Goal: Transaction & Acquisition: Purchase product/service

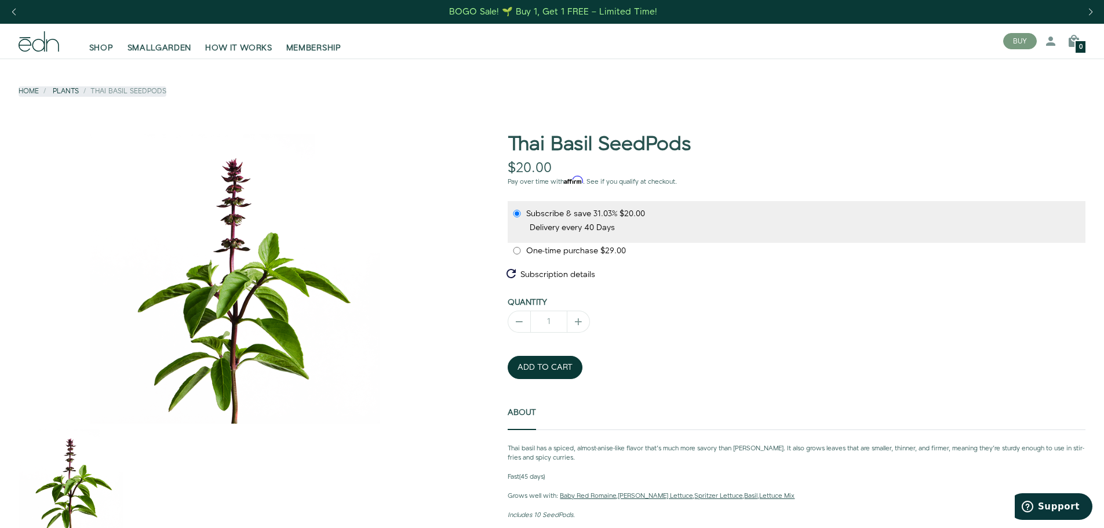
click at [63, 94] on link "Plants" at bounding box center [66, 91] width 26 height 10
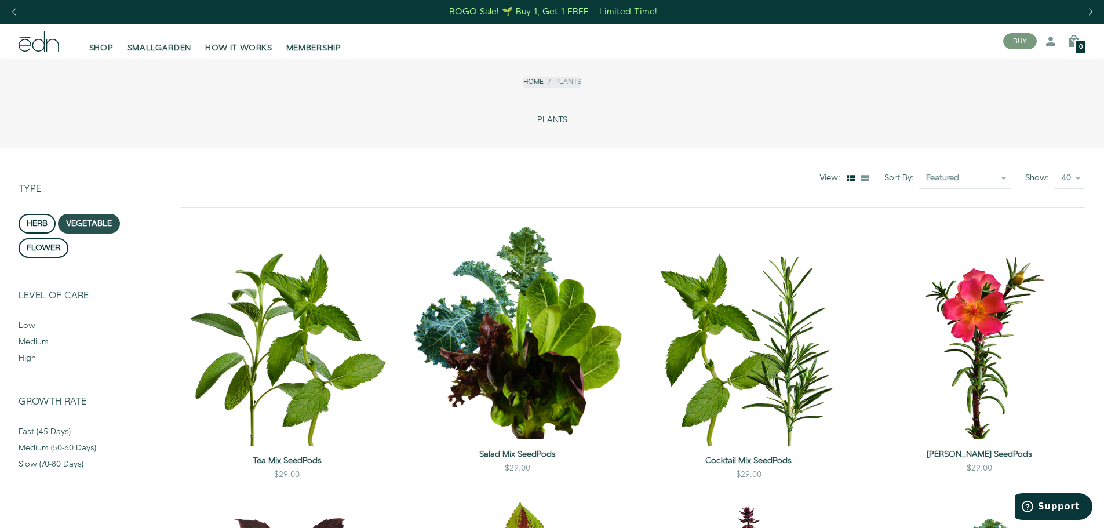
click at [82, 228] on button "vegetable" at bounding box center [89, 224] width 62 height 20
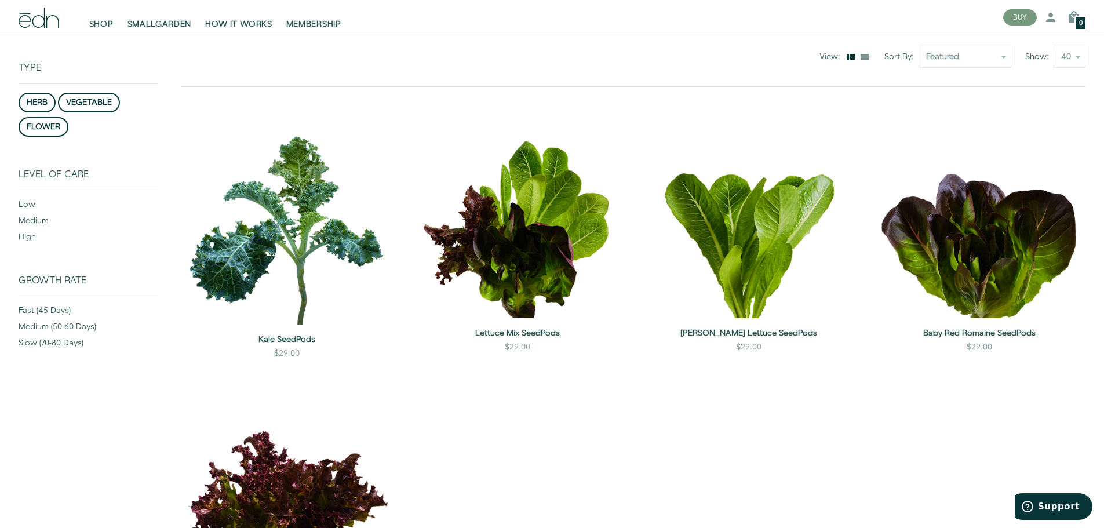
scroll to position [148, 0]
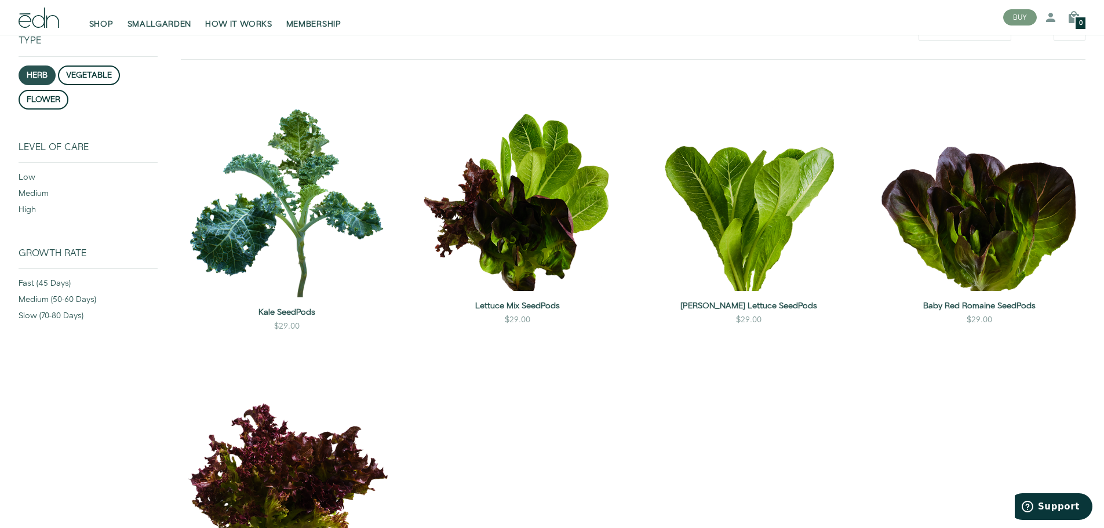
click at [34, 77] on button "herb" at bounding box center [37, 75] width 37 height 20
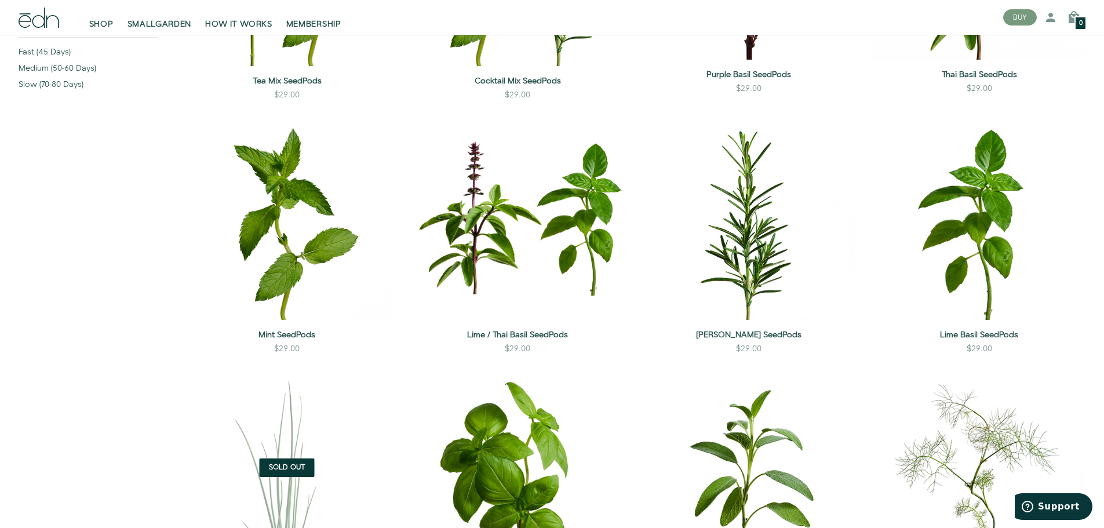
scroll to position [380, 0]
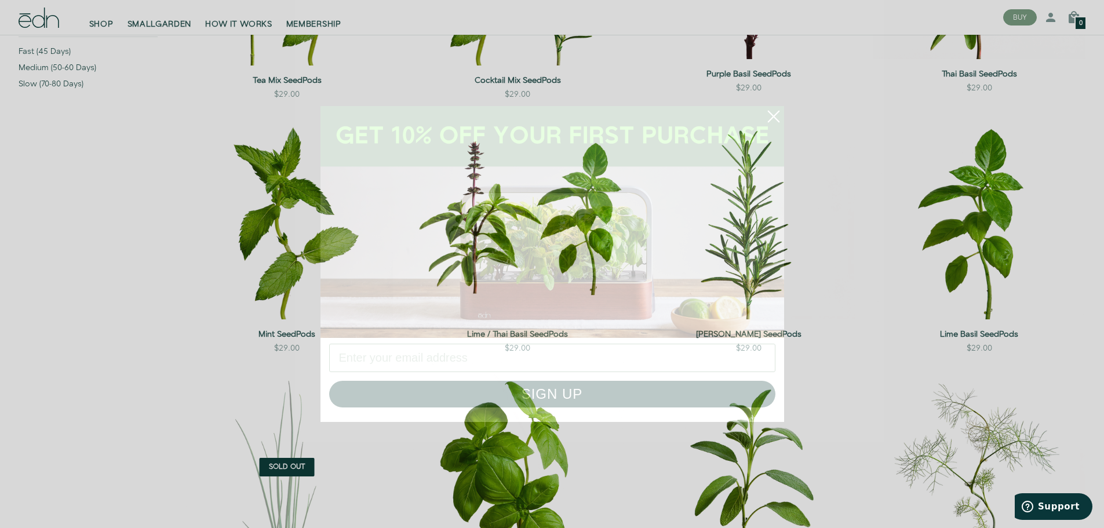
click at [778, 118] on circle "Close dialog" at bounding box center [773, 116] width 25 height 25
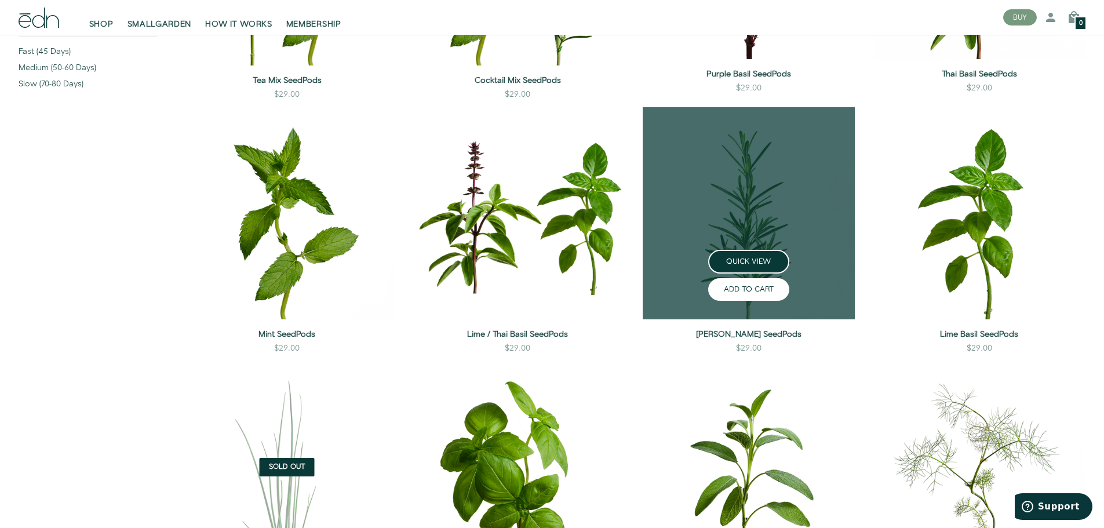
click at [763, 283] on button "ADD TO CART" at bounding box center [748, 289] width 81 height 23
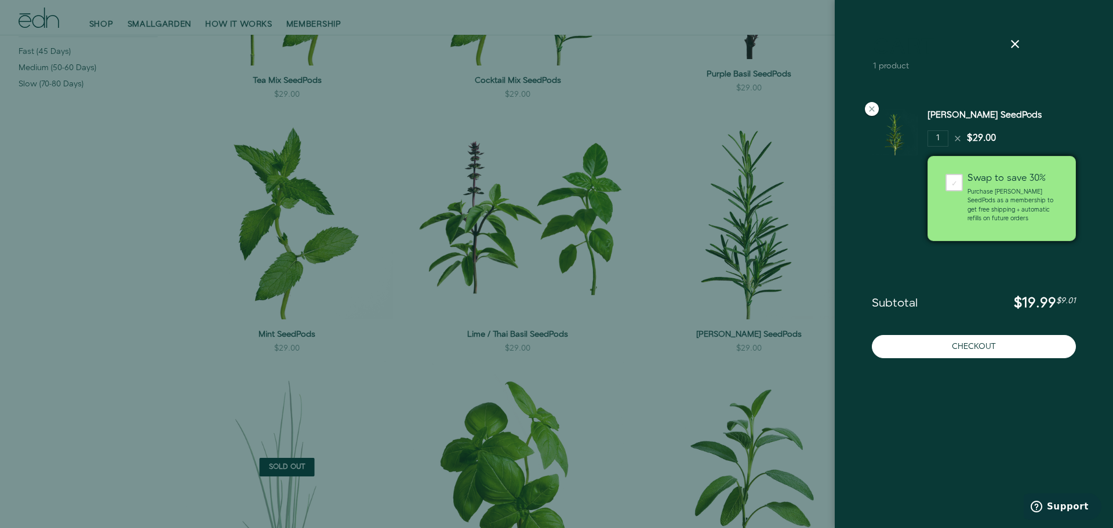
click at [707, 354] on div at bounding box center [556, 264] width 1113 height 528
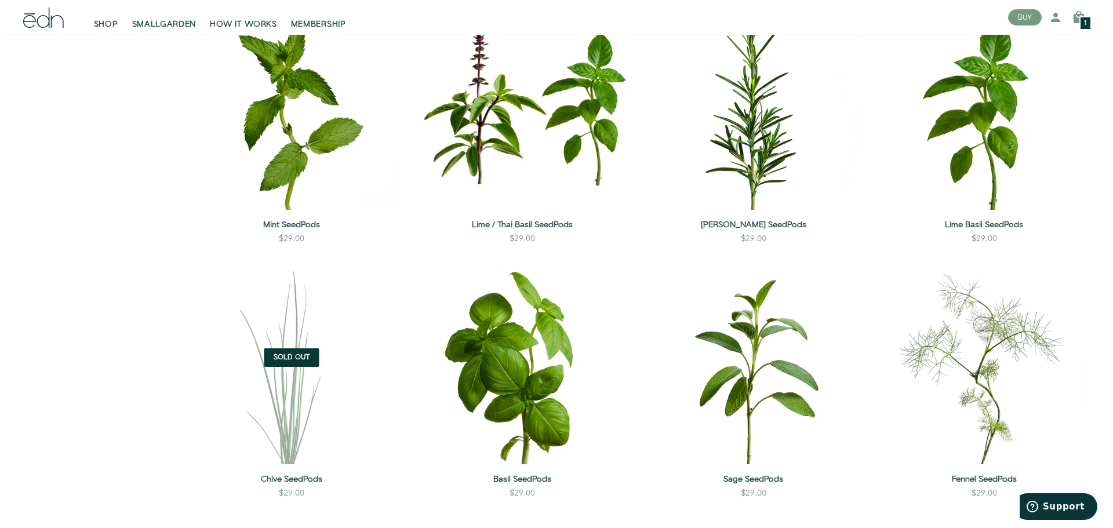
scroll to position [554, 0]
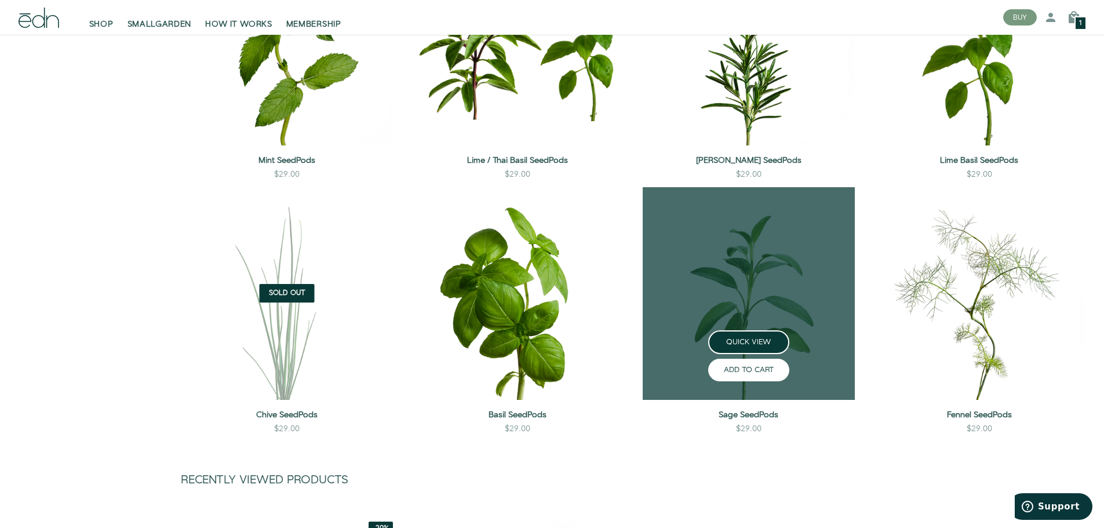
click at [752, 369] on button "ADD TO CART" at bounding box center [748, 370] width 81 height 23
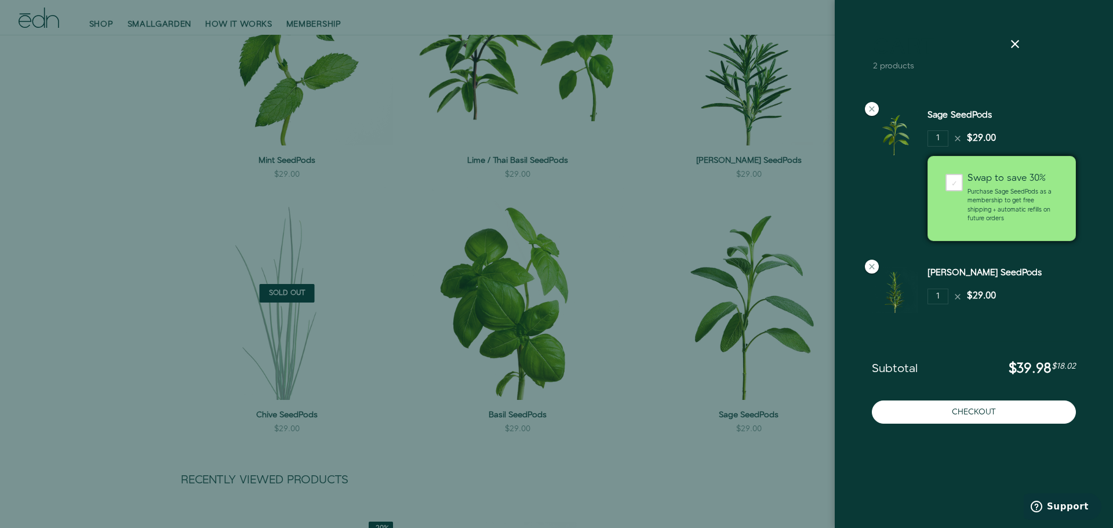
click at [633, 229] on div at bounding box center [556, 264] width 1113 height 528
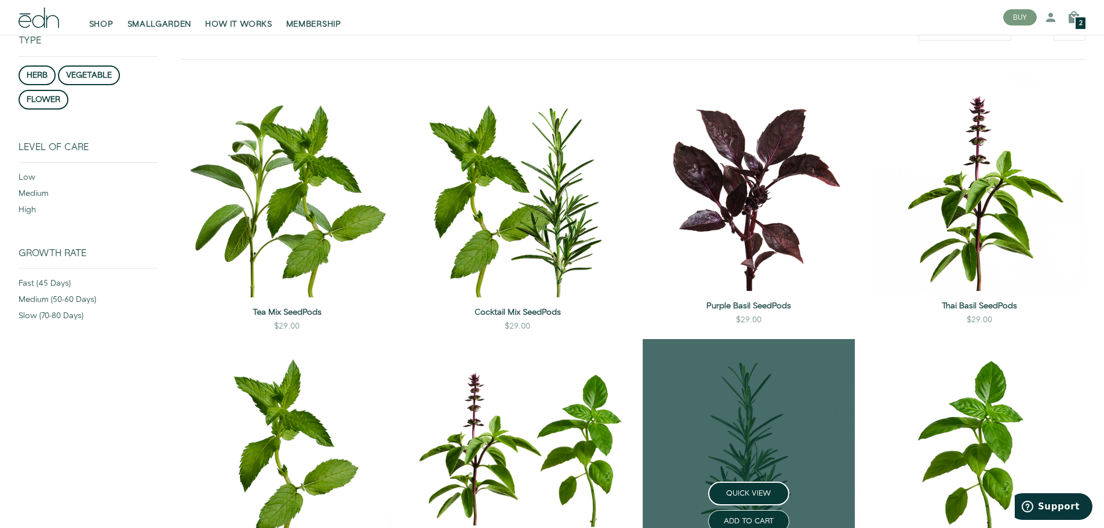
scroll to position [264, 0]
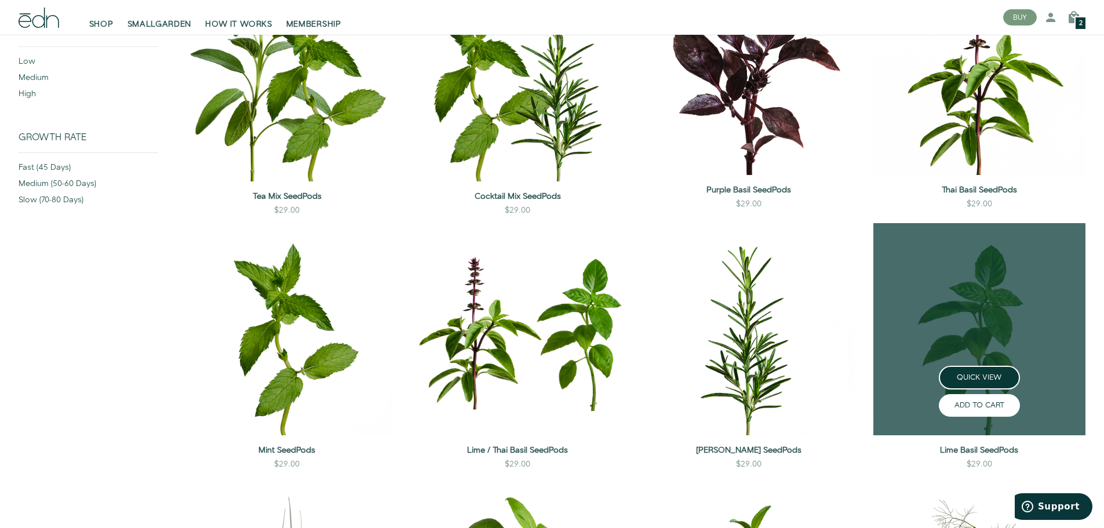
click at [968, 410] on button "ADD TO CART" at bounding box center [979, 405] width 81 height 23
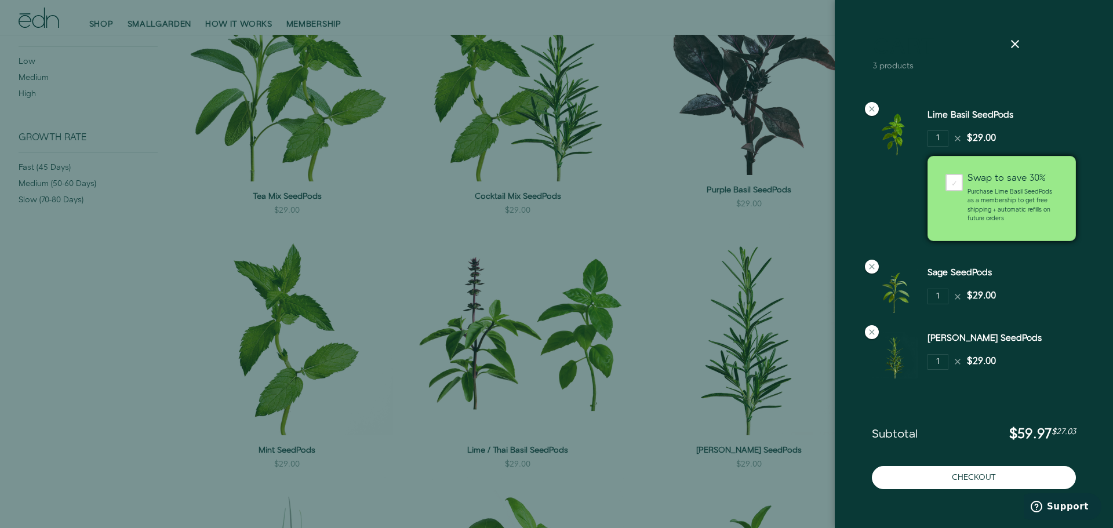
click at [151, 249] on div at bounding box center [556, 264] width 1113 height 528
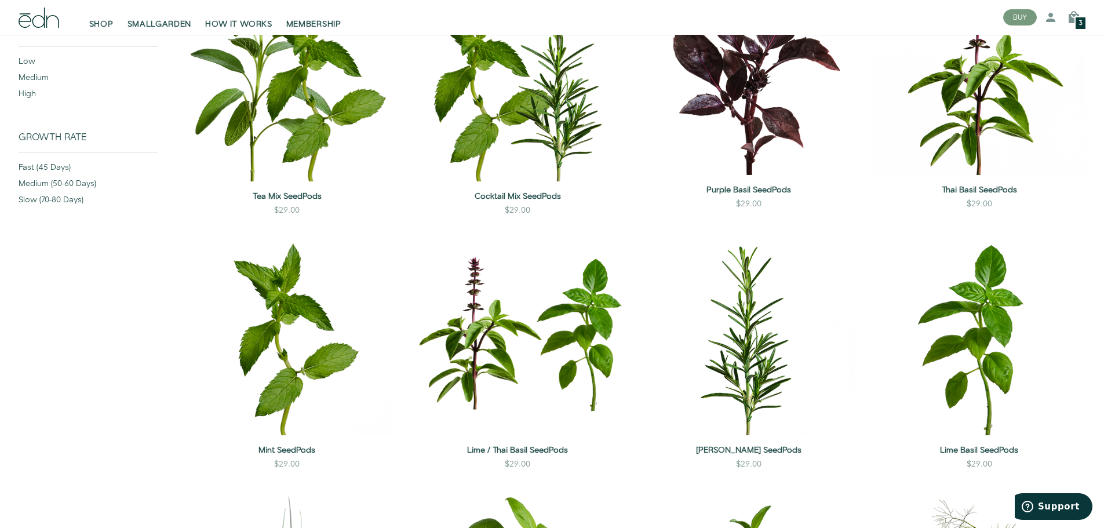
scroll to position [32, 0]
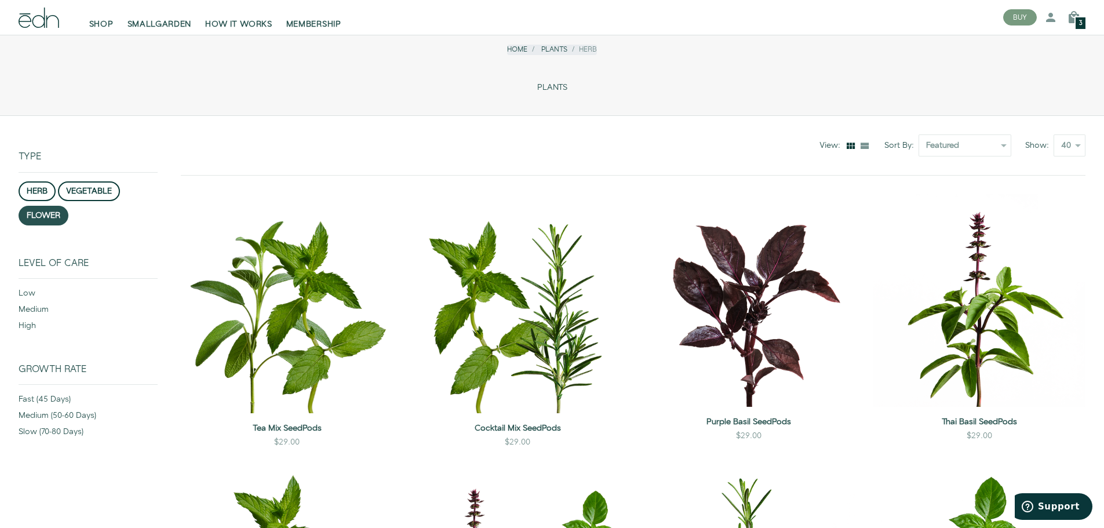
click at [38, 217] on button "flower" at bounding box center [44, 216] width 50 height 20
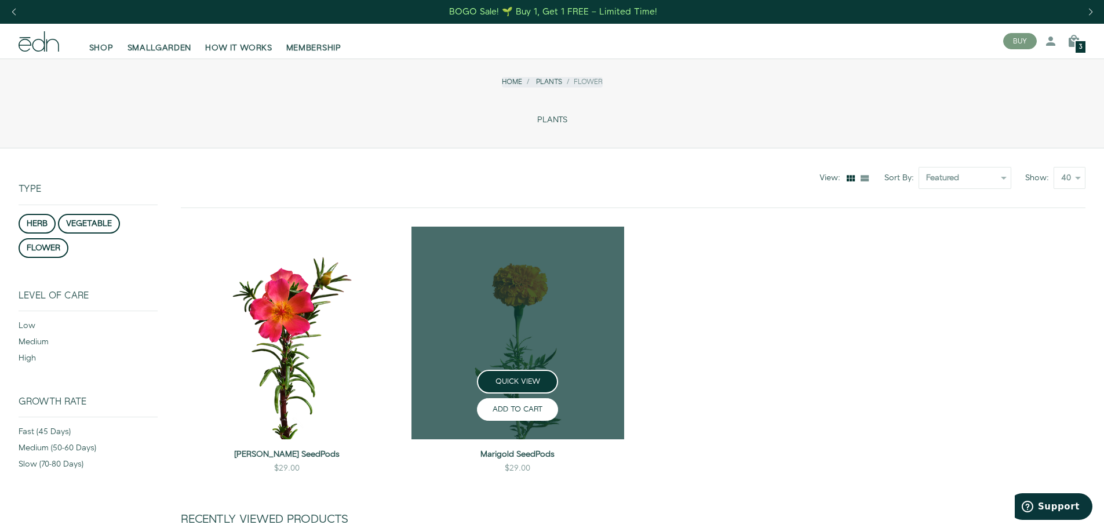
click at [508, 413] on button "ADD TO CART" at bounding box center [517, 409] width 81 height 23
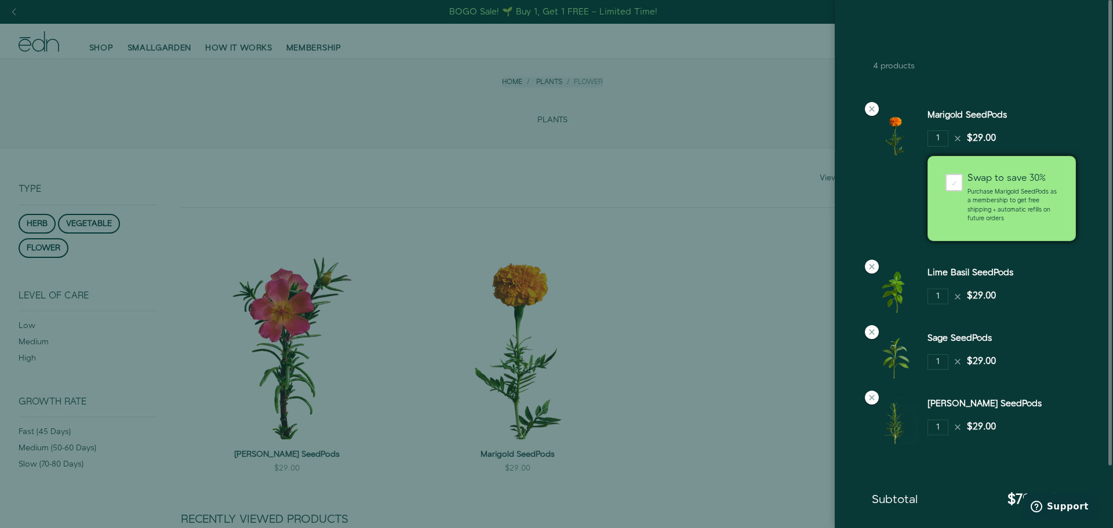
click at [1013, 40] on icon at bounding box center [1015, 44] width 14 height 14
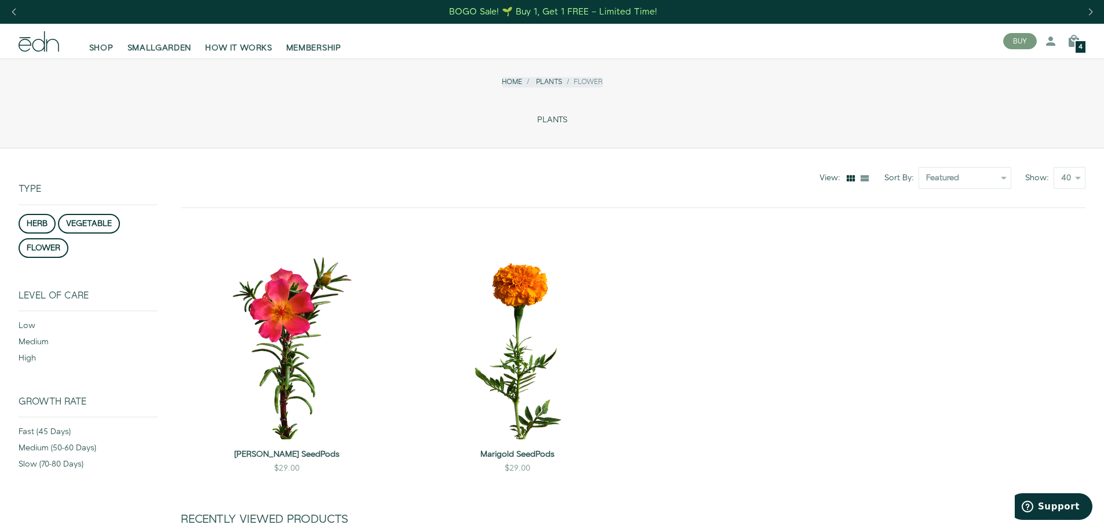
click at [1081, 41] on div "4" at bounding box center [1080, 47] width 12 height 14
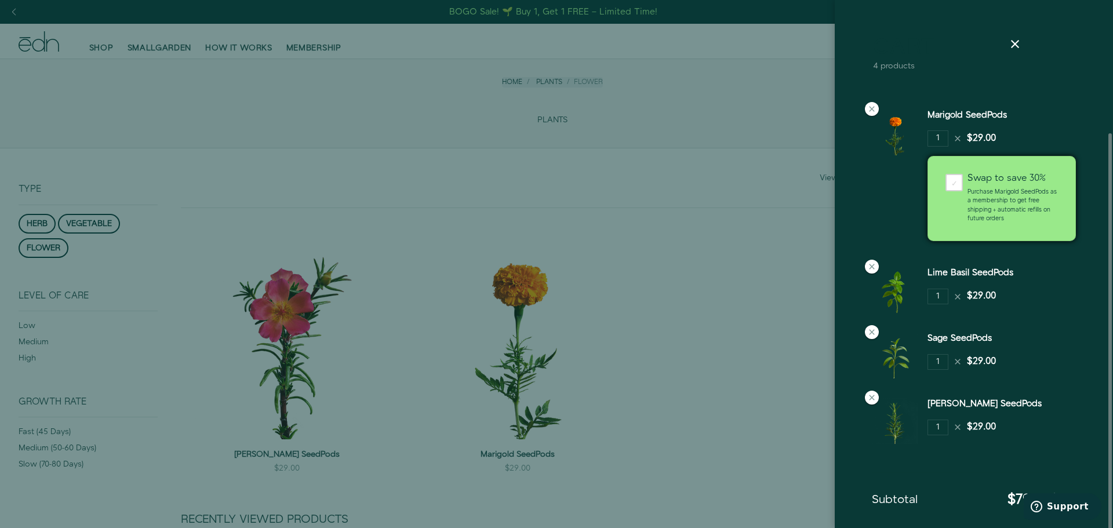
scroll to position [71, 0]
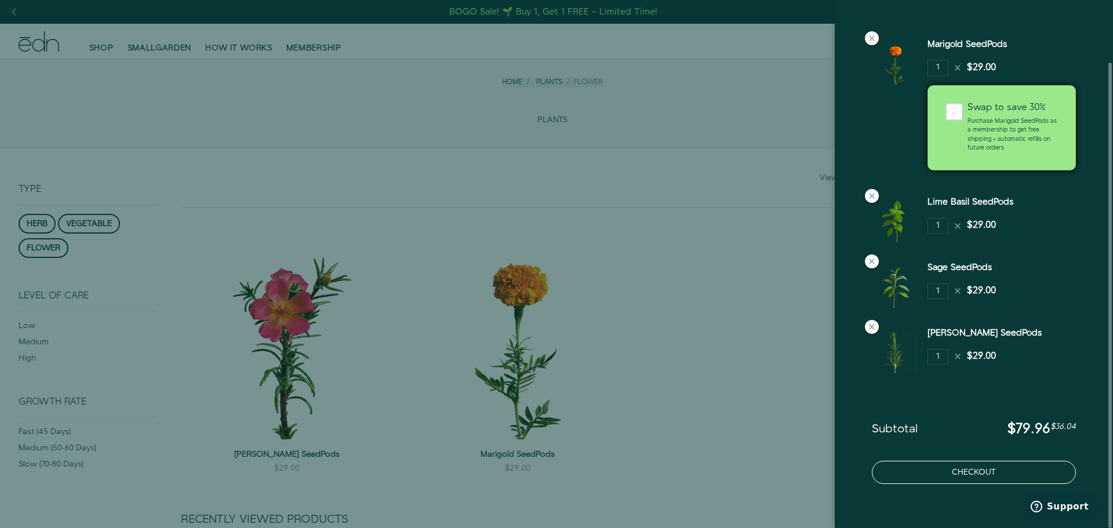
click at [962, 474] on button "Checkout" at bounding box center [973, 472] width 204 height 23
